Goal: Information Seeking & Learning: Find specific fact

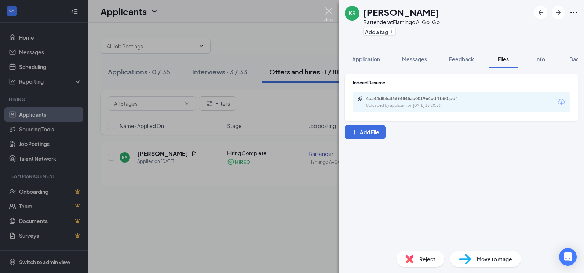
click at [328, 18] on img at bounding box center [328, 14] width 9 height 14
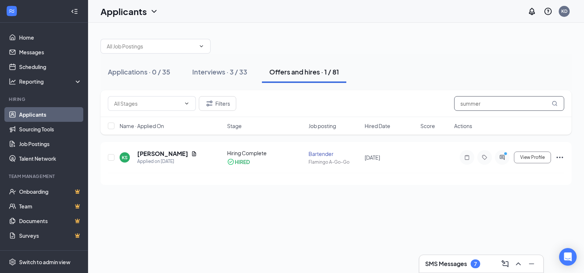
drag, startPoint x: 493, startPoint y: 104, endPoint x: 457, endPoint y: 104, distance: 35.9
click at [457, 104] on input "summer" at bounding box center [509, 103] width 110 height 15
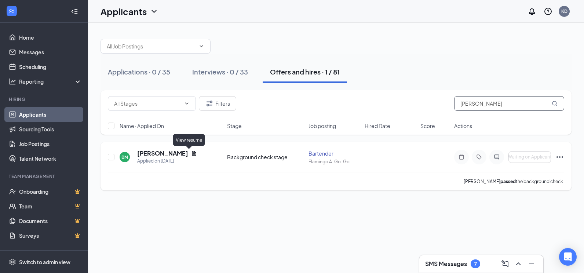
type input "[PERSON_NAME]"
click at [192, 152] on icon "Document" at bounding box center [194, 153] width 4 height 5
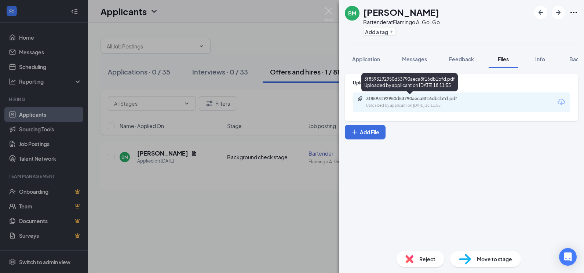
click at [395, 111] on div "3f8593192950d53790aeca8f16db1bfd.pdf Uploaded by applicant on [DATE] 18:11:55" at bounding box center [461, 101] width 217 height 19
click at [398, 104] on div "Uploaded by applicant on [DATE] 18:11:55" at bounding box center [421, 106] width 110 height 6
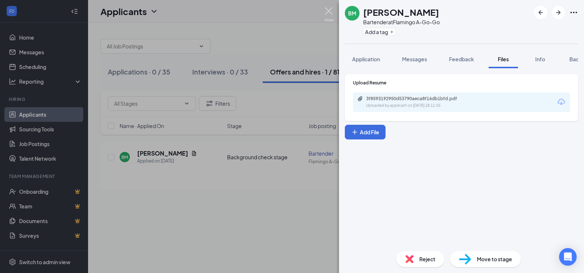
click at [329, 10] on img at bounding box center [328, 14] width 9 height 14
